Goal: Task Accomplishment & Management: Manage account settings

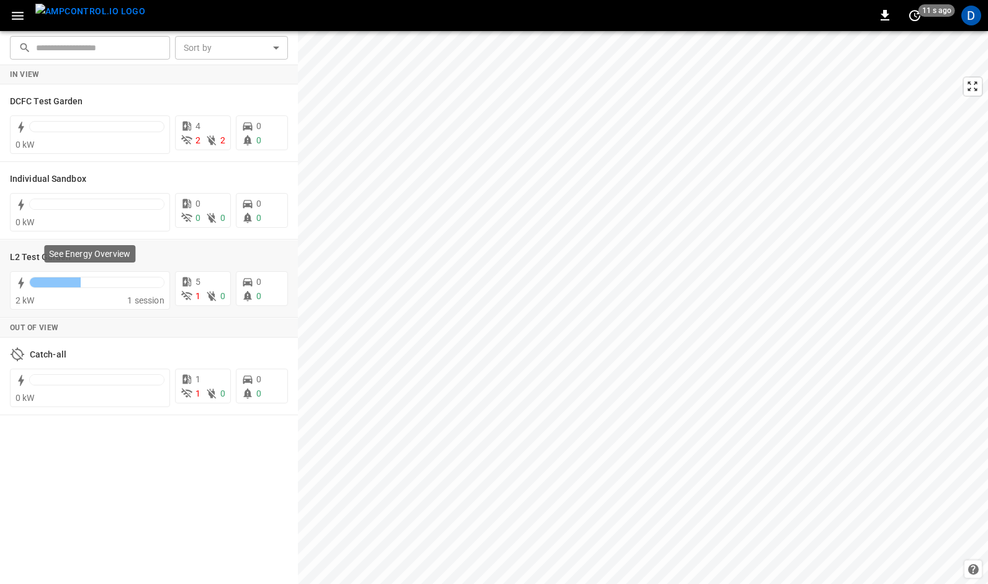
click at [101, 267] on div "See Energy Overview" at bounding box center [90, 257] width 94 height 27
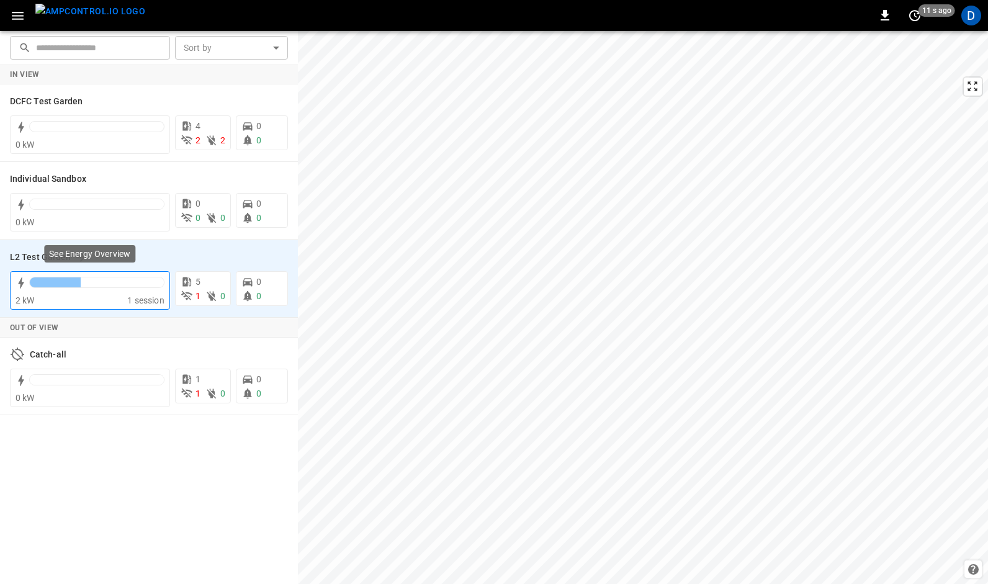
click at [112, 280] on div at bounding box center [97, 282] width 134 height 10
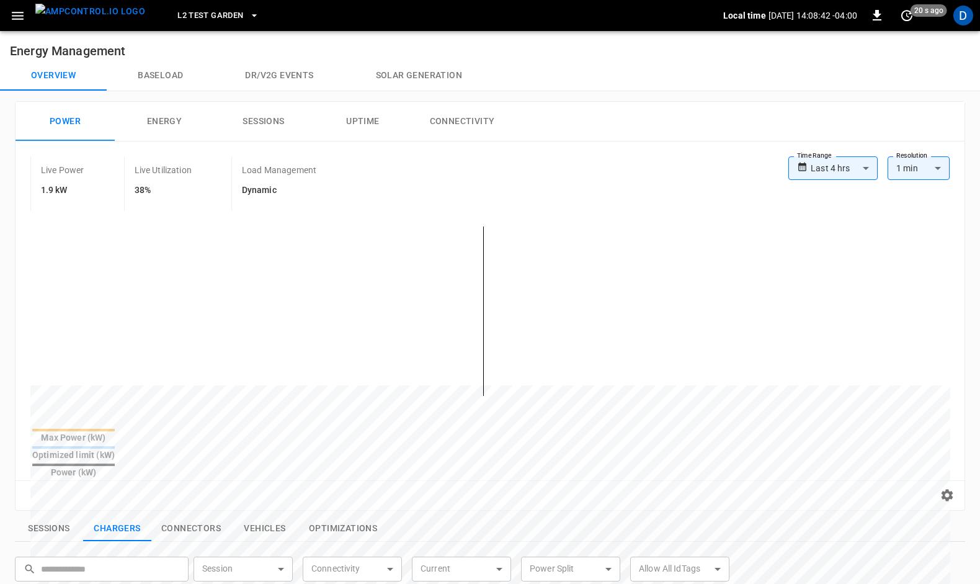
click at [20, 17] on icon "button" at bounding box center [18, 16] width 16 height 16
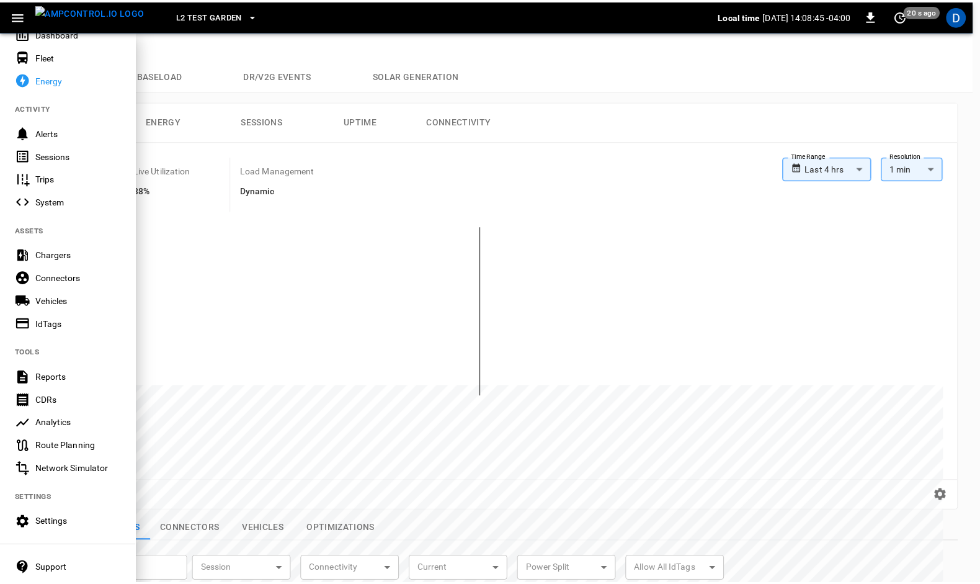
scroll to position [97, 0]
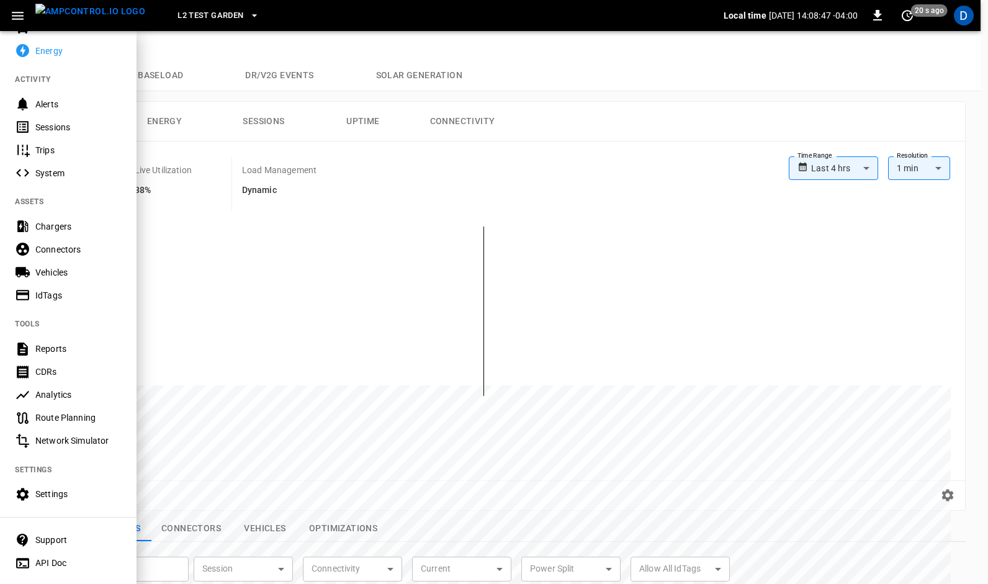
click at [62, 496] on div "Settings" at bounding box center [78, 494] width 86 height 12
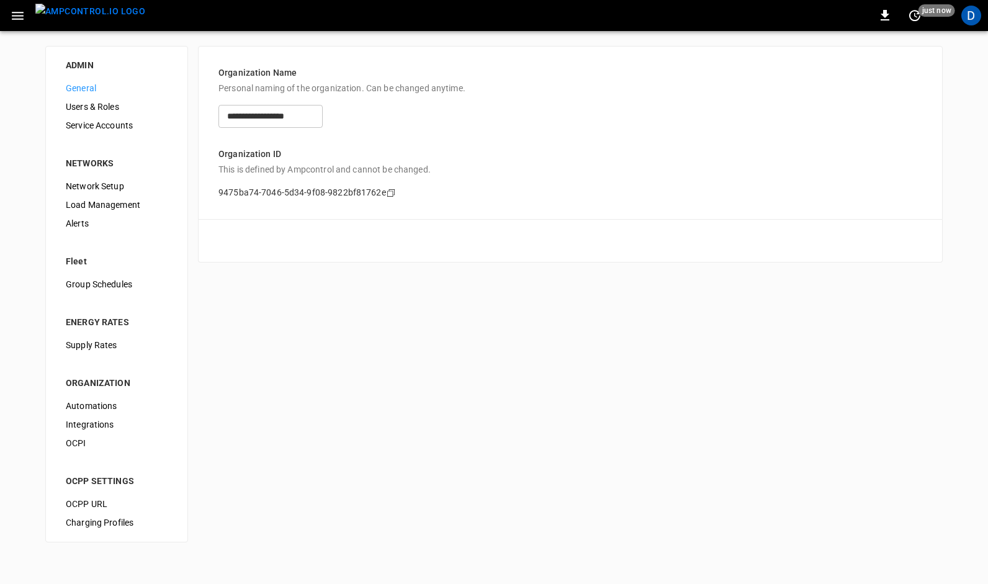
click at [91, 197] on div "Load Management" at bounding box center [117, 204] width 122 height 19
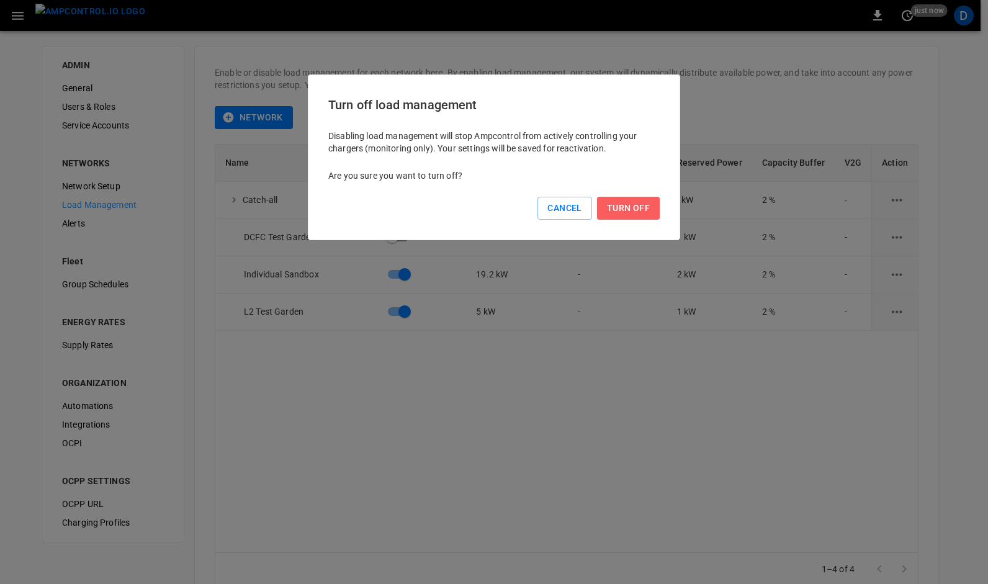
click at [631, 205] on button "Turn Off" at bounding box center [628, 208] width 63 height 23
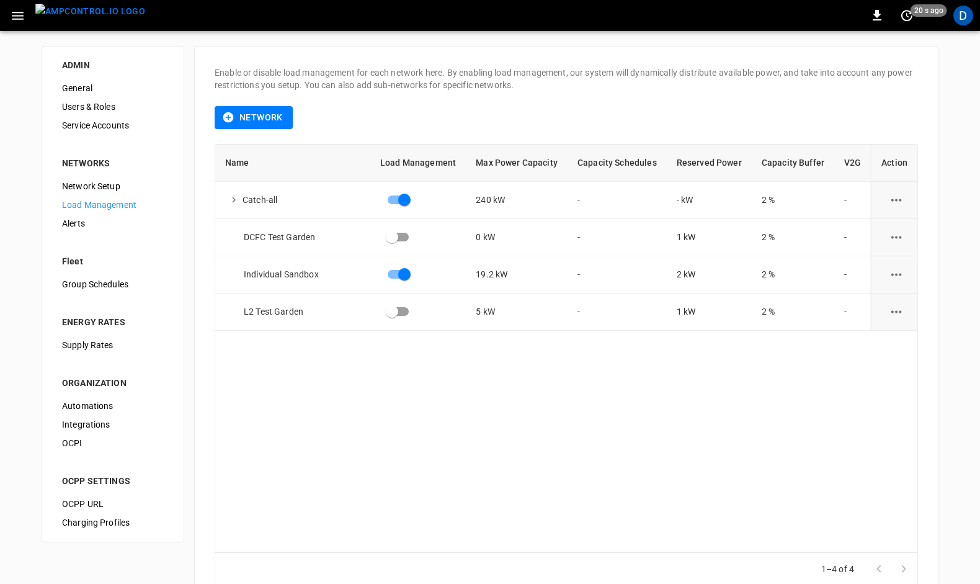
click at [73, 13] on img "menu" at bounding box center [90, 12] width 110 height 16
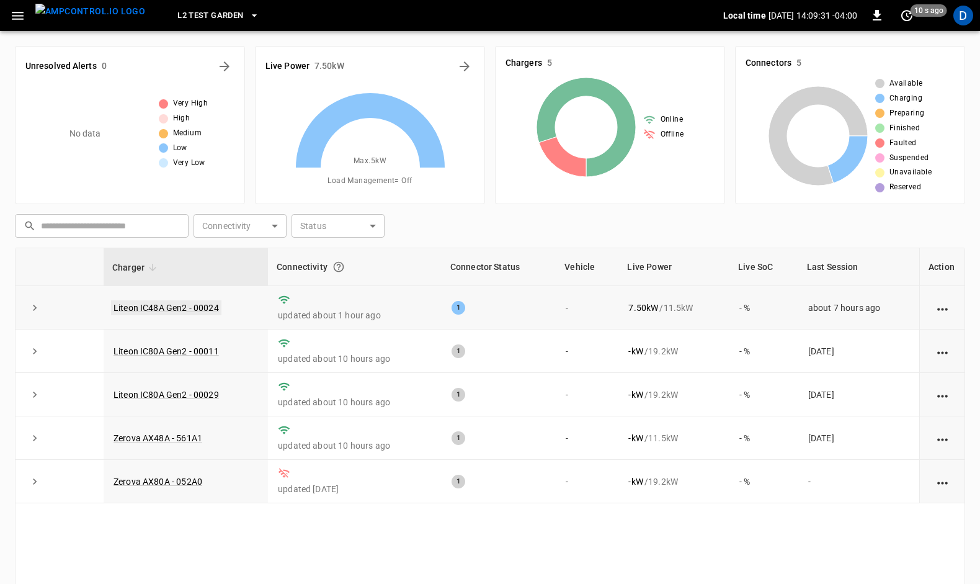
click at [179, 306] on link "Liteon IC48A Gen2 - 00024" at bounding box center [166, 307] width 110 height 15
